Goal: Information Seeking & Learning: Learn about a topic

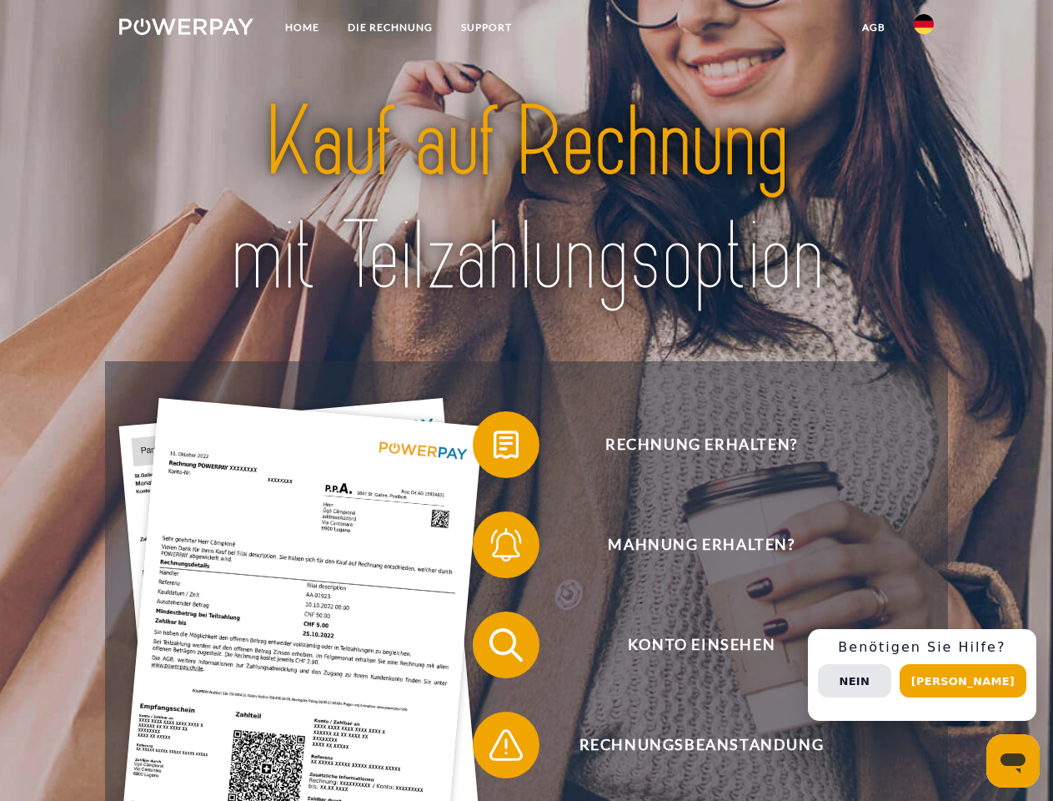
click at [186, 29] on img at bounding box center [186, 26] width 134 height 17
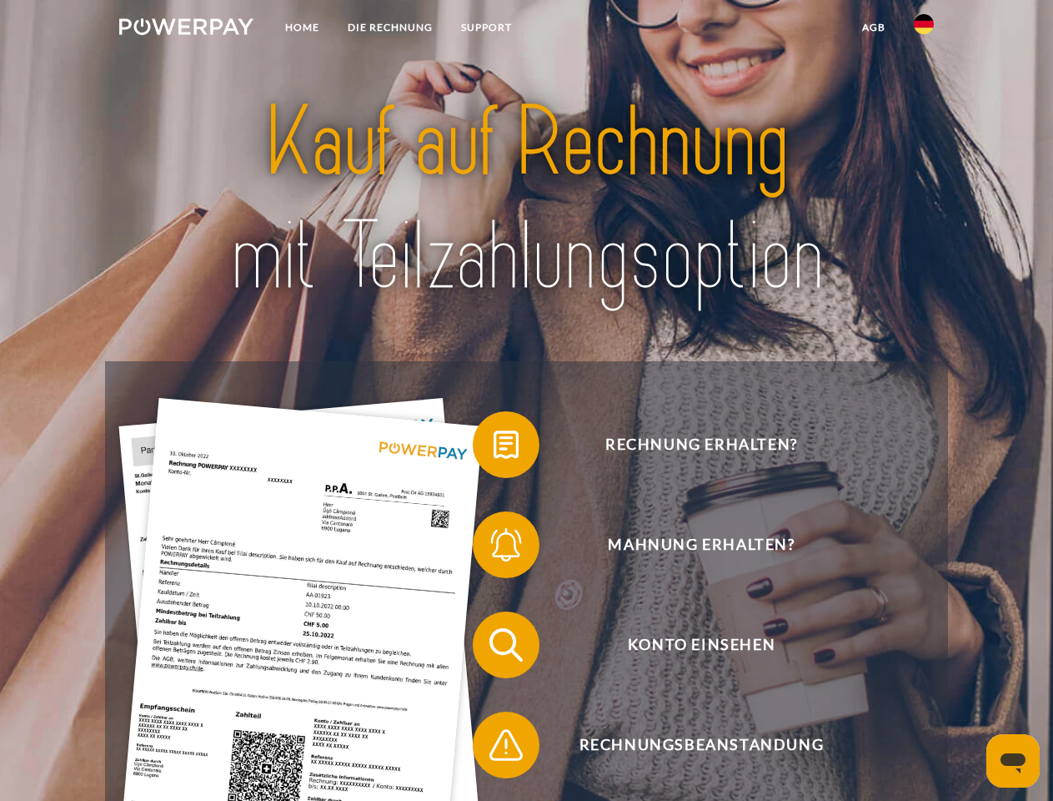
click at [924, 29] on img at bounding box center [924, 24] width 20 height 20
click at [873, 28] on link "agb" at bounding box center [874, 28] width 52 height 30
click at [494, 448] on span at bounding box center [480, 444] width 83 height 83
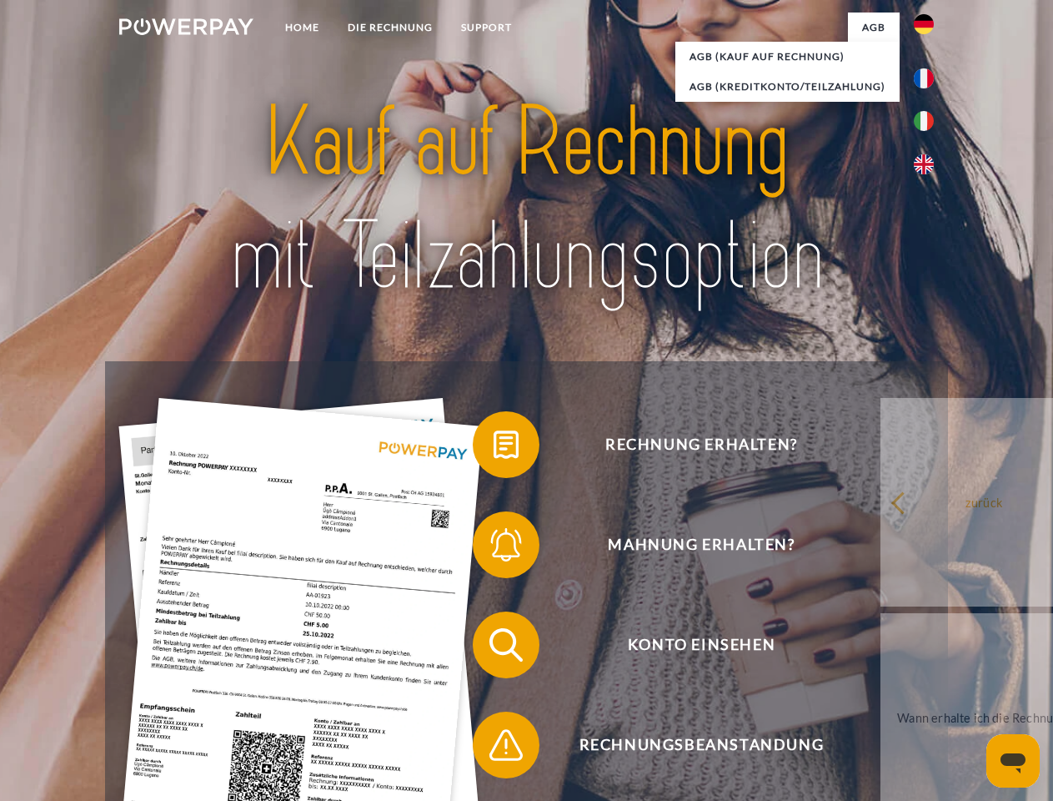
click at [494, 548] on span at bounding box center [480, 544] width 83 height 83
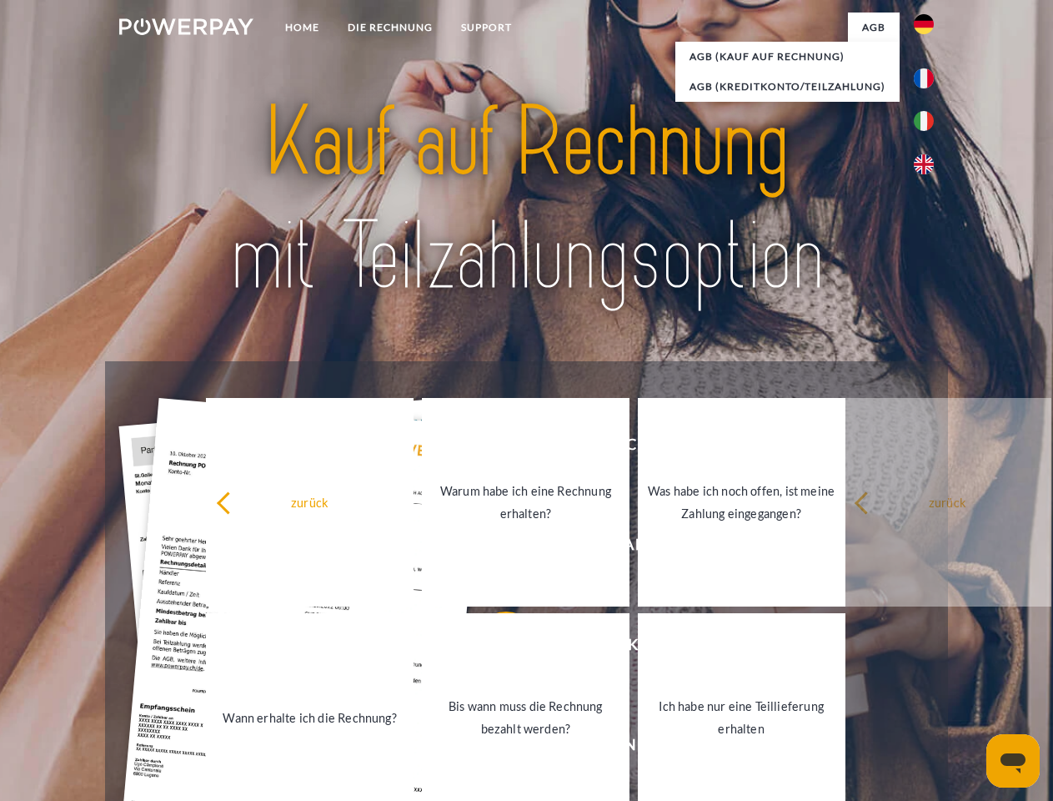
click at [494, 648] on link "Bis wann muss die Rechnung bezahlt werden?" at bounding box center [526, 717] width 208 height 208
click at [494, 748] on span at bounding box center [480, 744] width 83 height 83
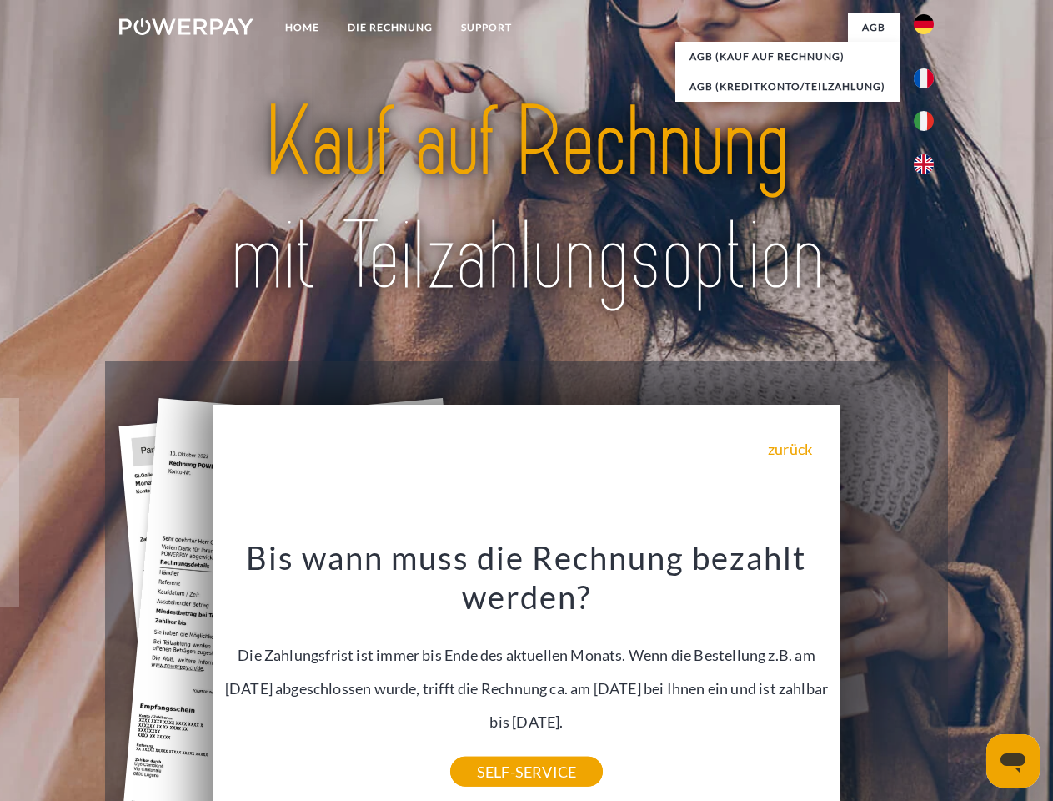
click at [928, 675] on div "Rechnung erhalten? Mahnung erhalten? Konto einsehen" at bounding box center [526, 694] width 842 height 667
click at [887, 678] on span "Konto einsehen" at bounding box center [701, 644] width 409 height 67
click at [969, 680] on header "Home DIE RECHNUNG SUPPORT" at bounding box center [526, 576] width 1053 height 1152
